Goal: Transaction & Acquisition: Purchase product/service

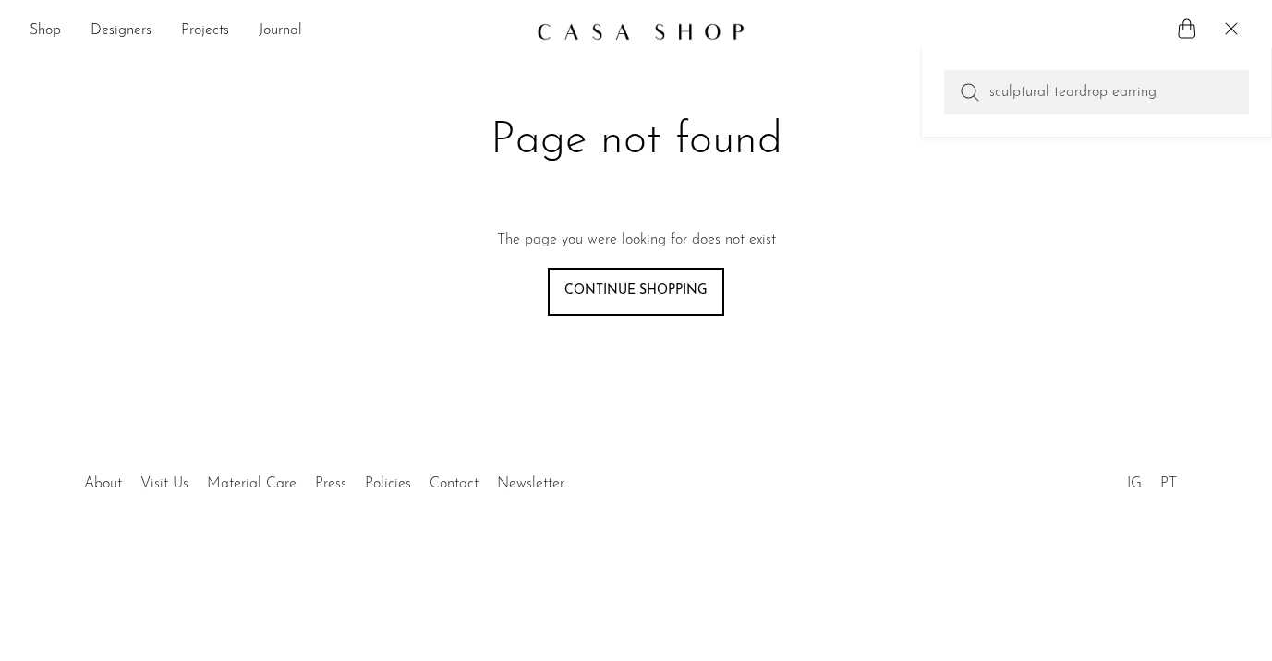
type input "sculptural teardrop earring"
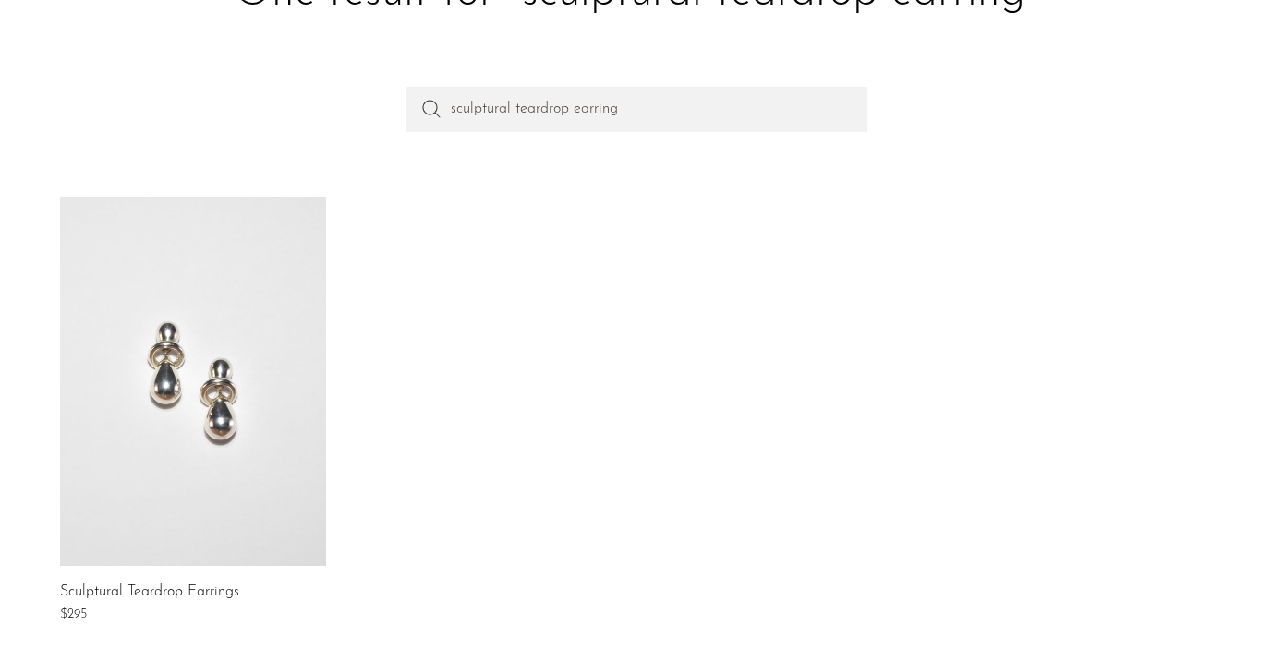
scroll to position [241, 0]
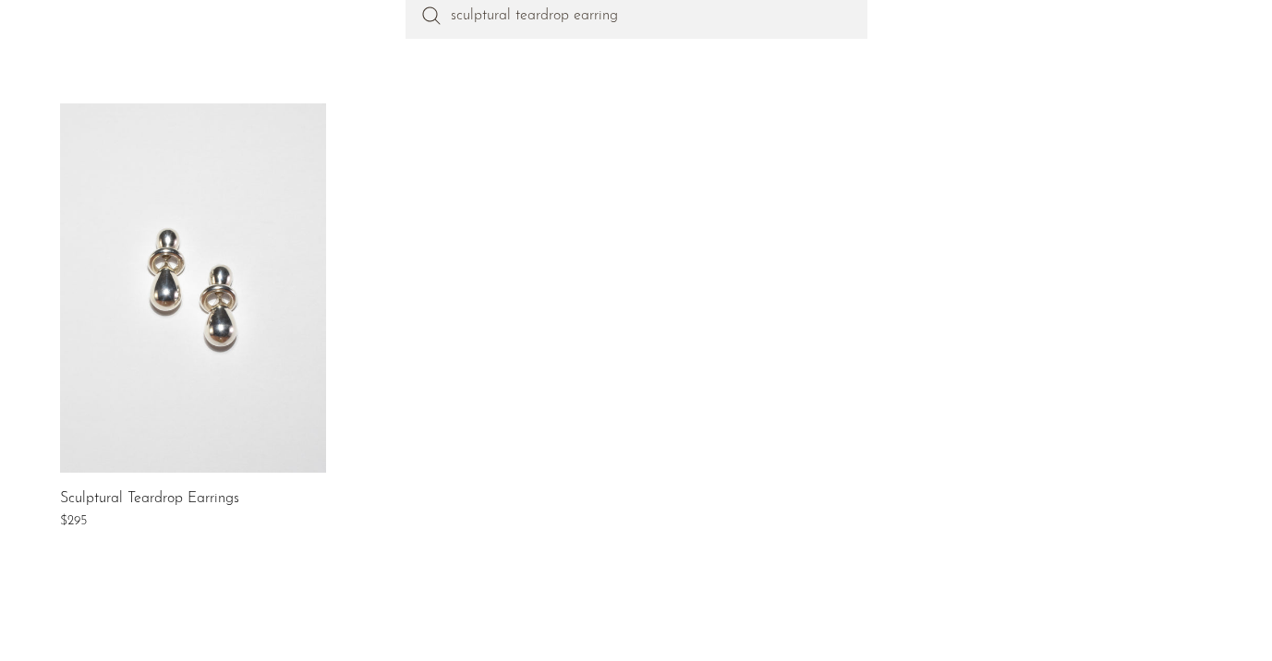
click at [370, 291] on div "Sculptural Teardrop Earrings $295" at bounding box center [636, 347] width 1182 height 489
click at [269, 312] on link at bounding box center [193, 287] width 266 height 369
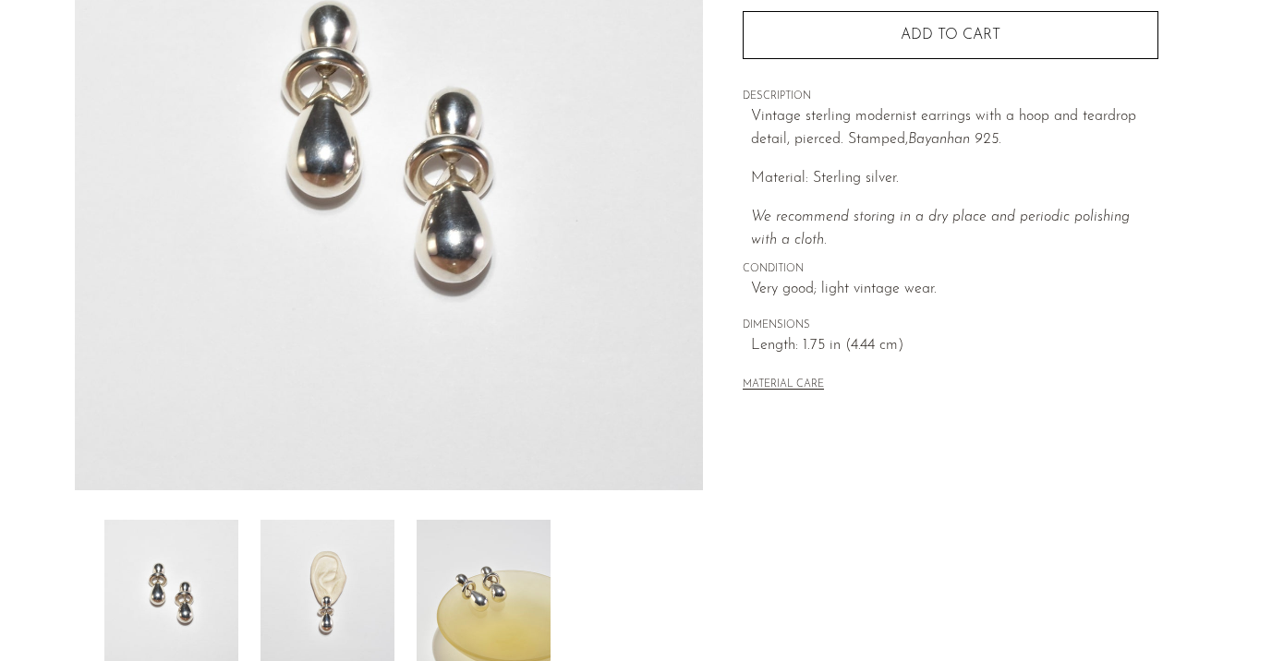
scroll to position [308, 0]
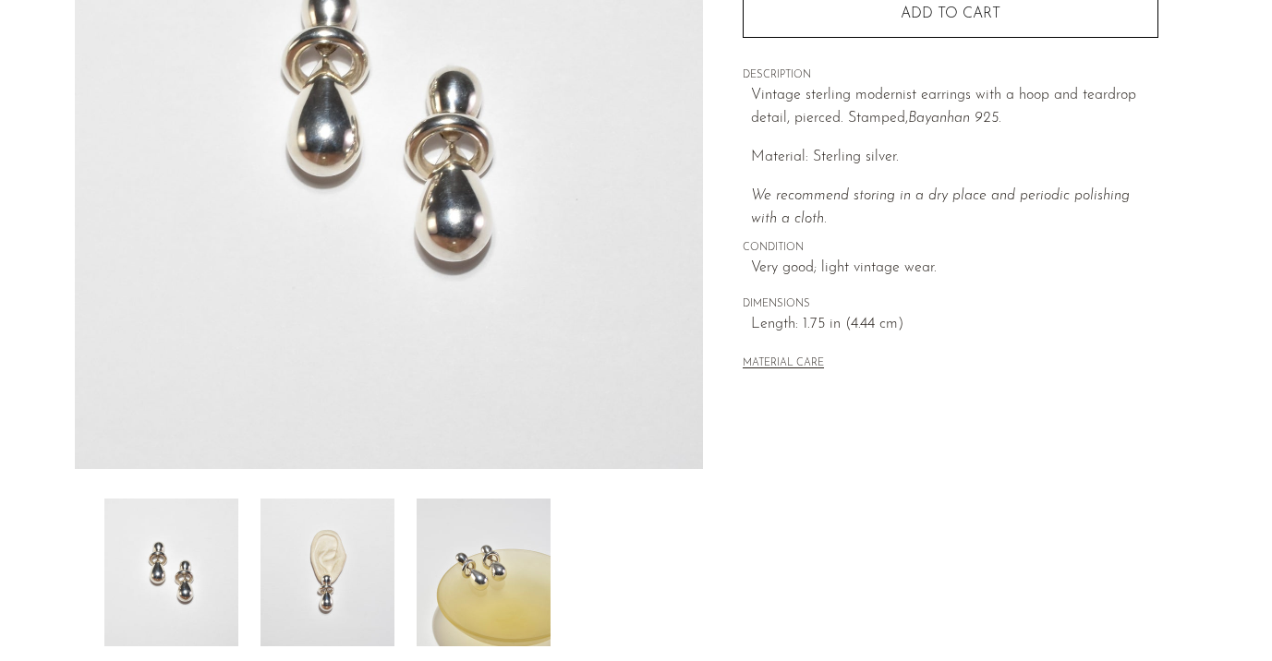
click at [339, 564] on img at bounding box center [327, 573] width 134 height 148
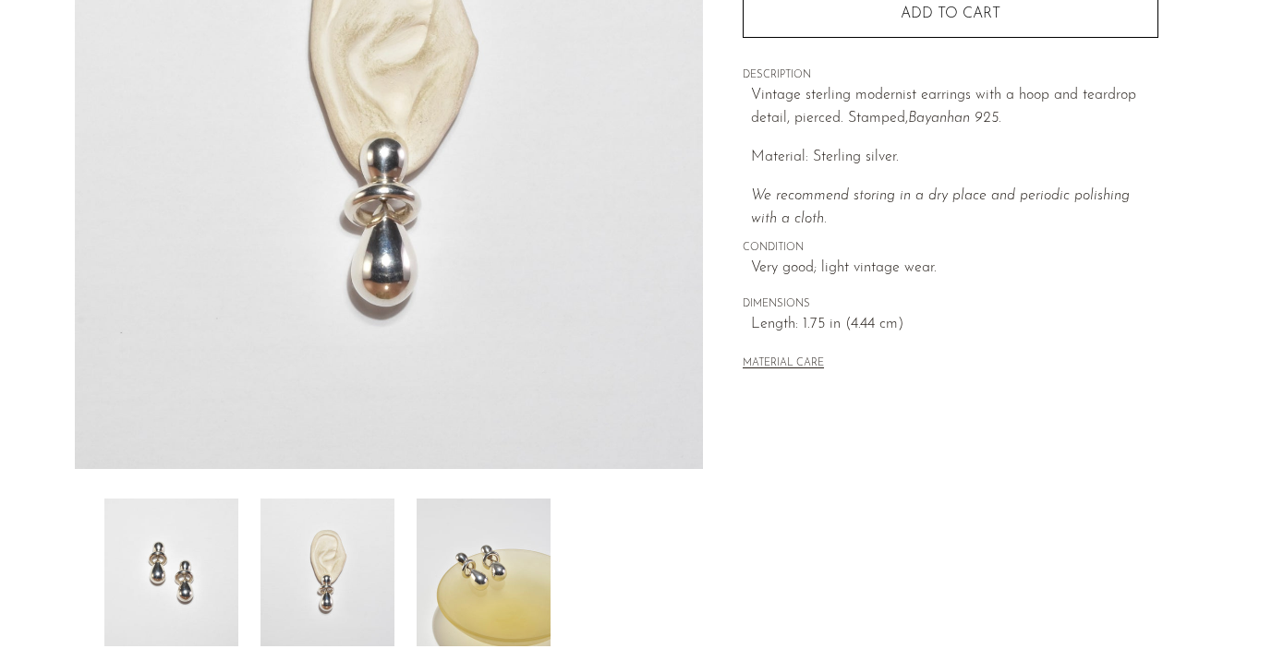
click at [499, 508] on img at bounding box center [484, 573] width 134 height 148
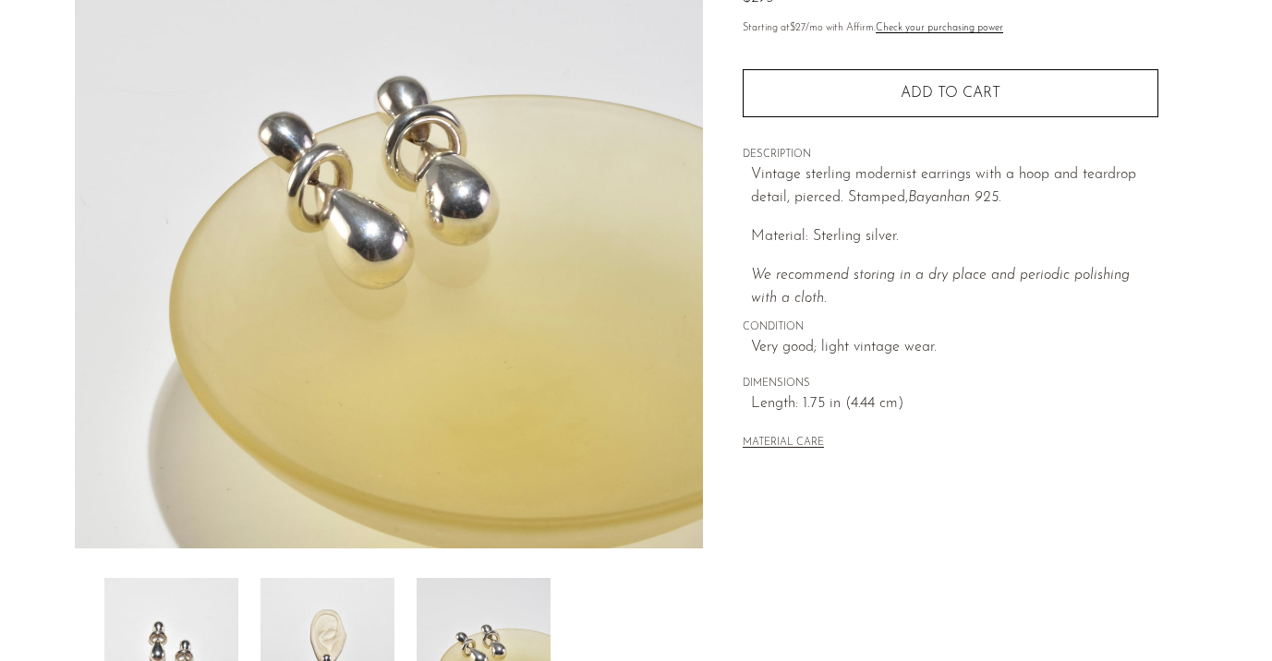
scroll to position [282, 0]
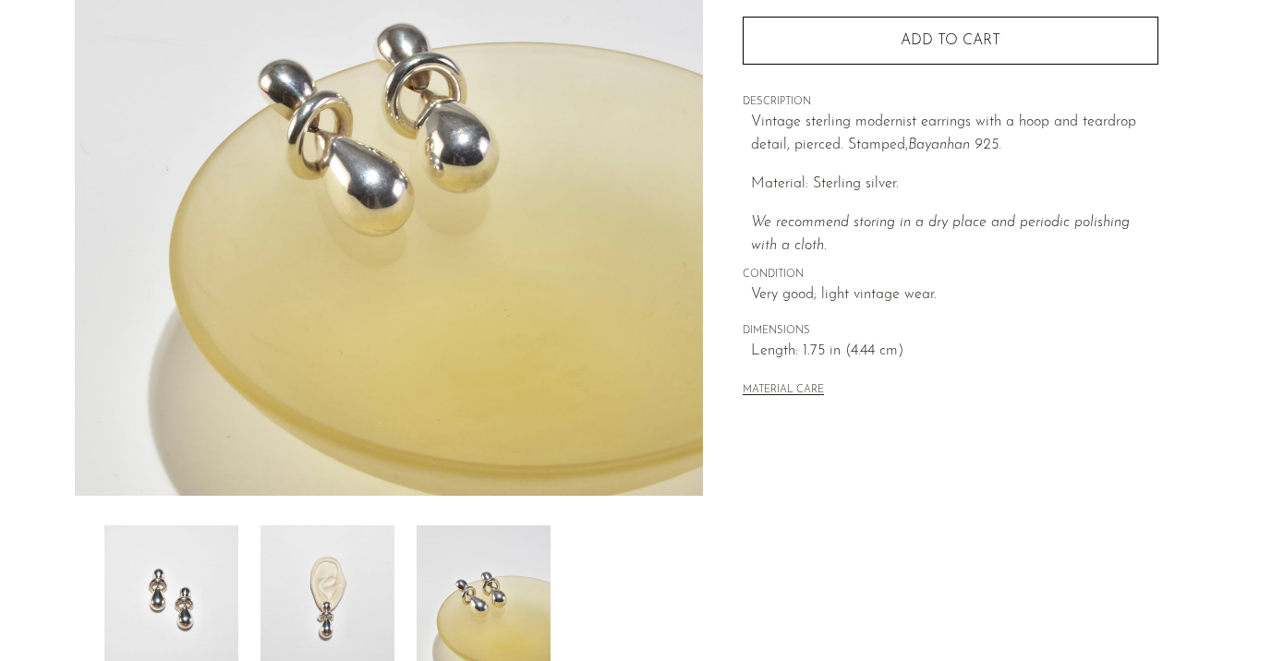
click at [175, 510] on div at bounding box center [389, 238] width 629 height 870
click at [179, 547] on img at bounding box center [171, 600] width 134 height 148
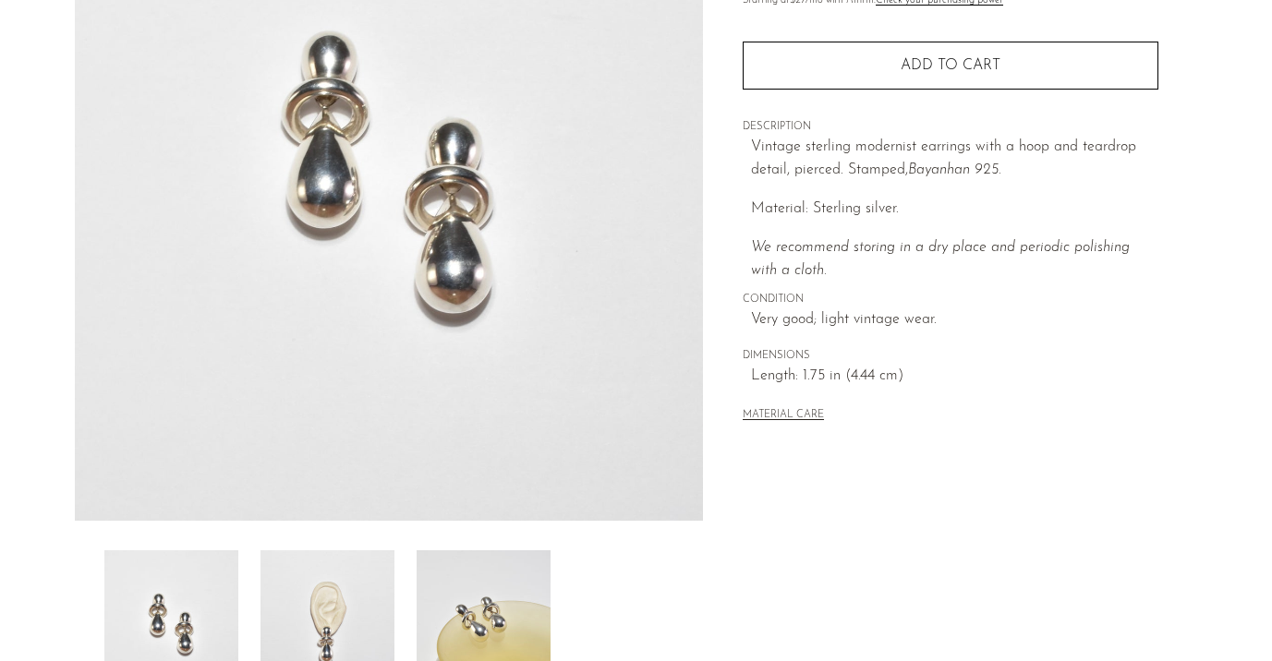
scroll to position [252, 0]
